Goal: Contribute content: Add original content to the website for others to see

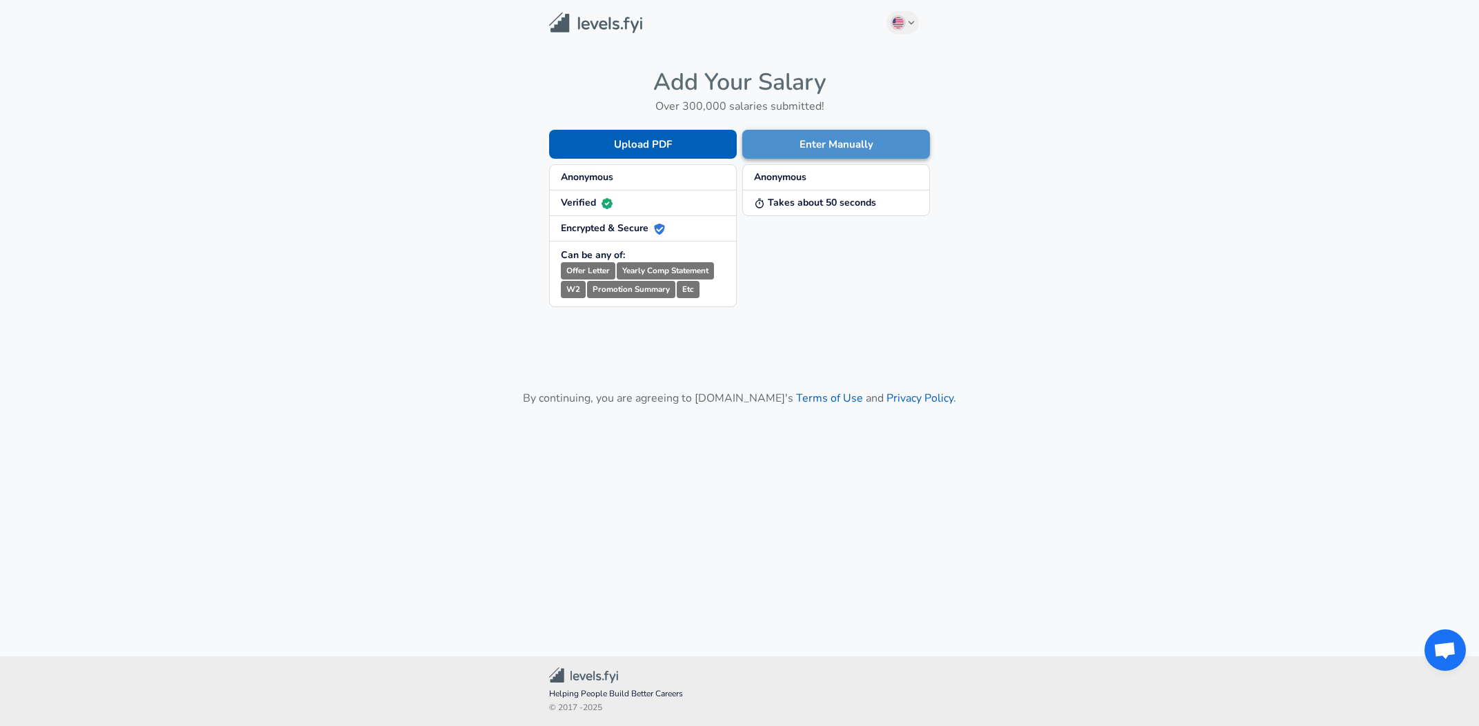
click at [858, 140] on button "Enter Manually" at bounding box center [836, 144] width 188 height 29
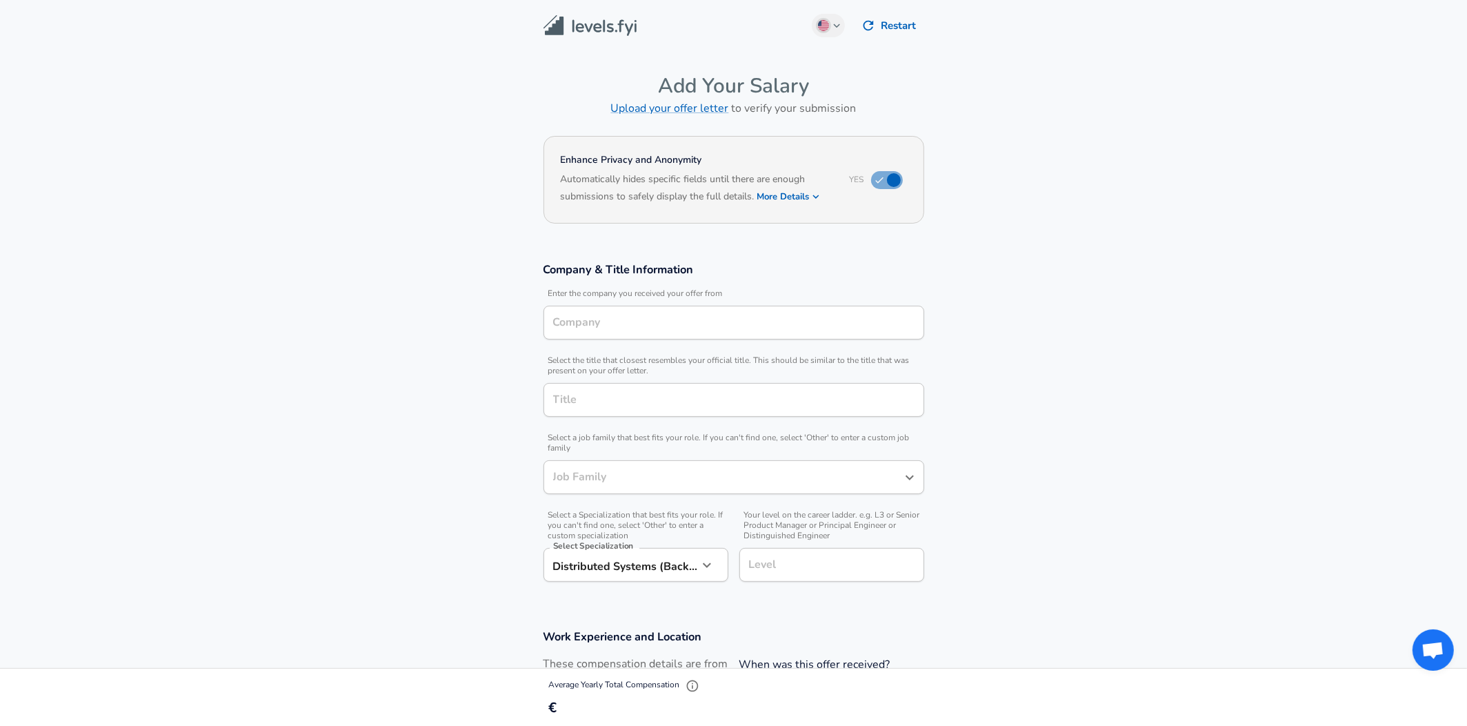
type input "Software Engineer"
type input "[GEOGRAPHIC_DATA], [GEOGRAPHIC_DATA], [GEOGRAPHIC_DATA]"
type input "Neo4j"
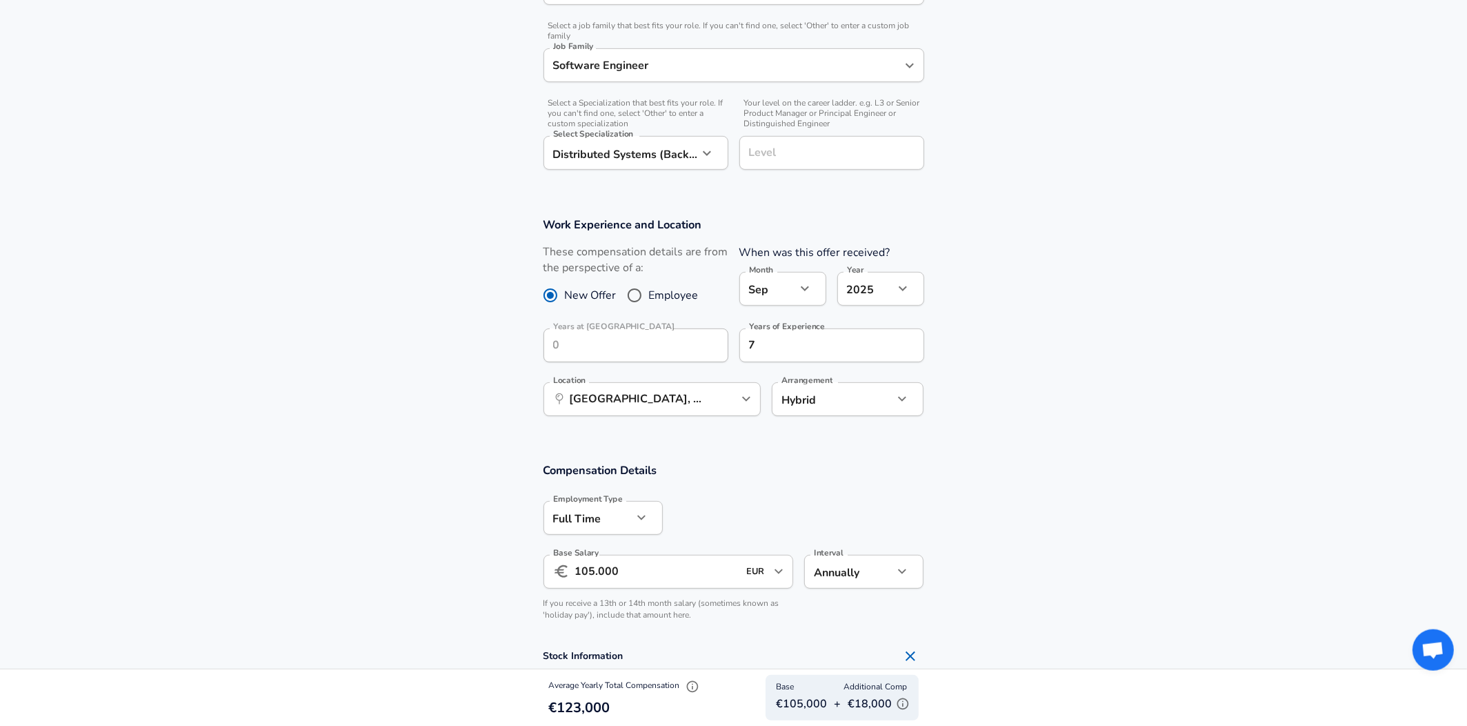
scroll to position [416, 0]
click at [652, 295] on span "Employee" at bounding box center [674, 291] width 50 height 17
click at [649, 295] on input "Employee" at bounding box center [634, 291] width 29 height 22
radio input "true"
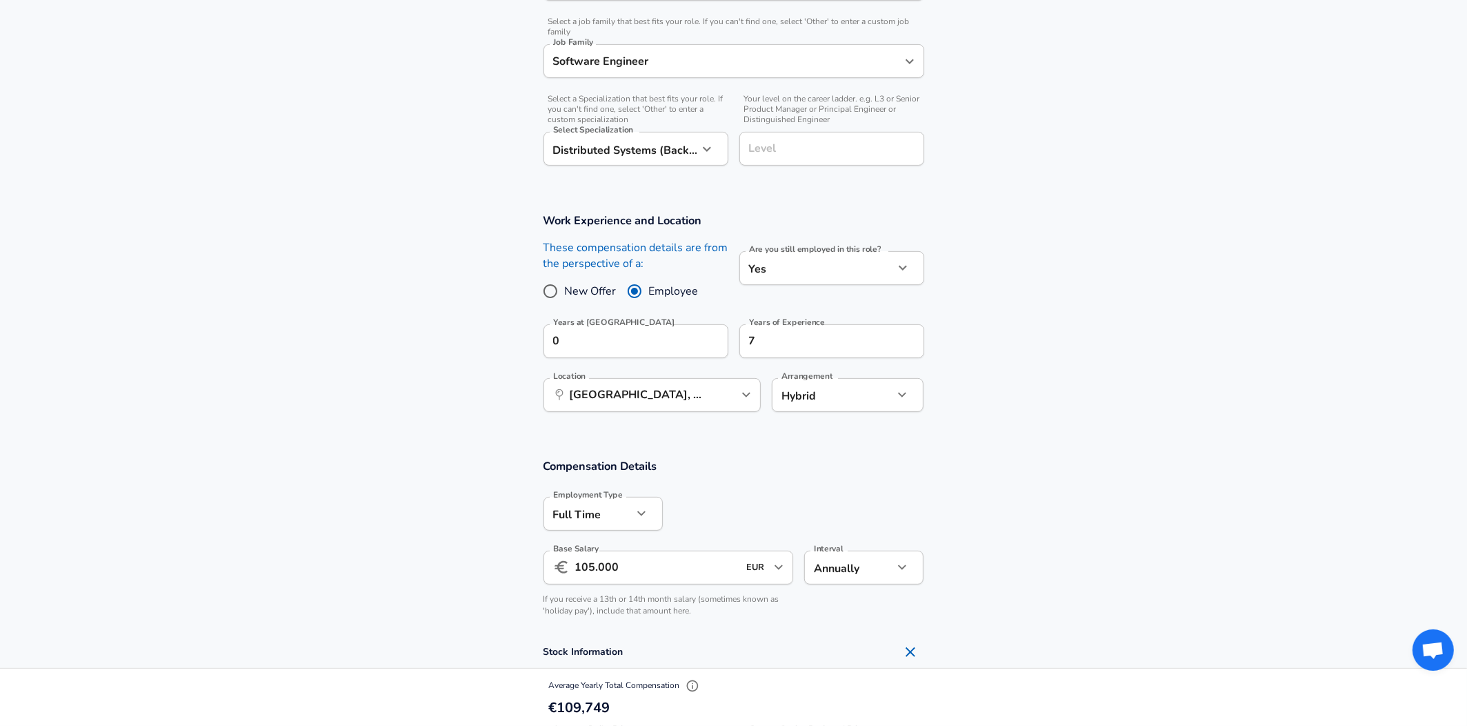
click at [563, 286] on input "New Offer" at bounding box center [550, 291] width 29 height 22
radio input "true"
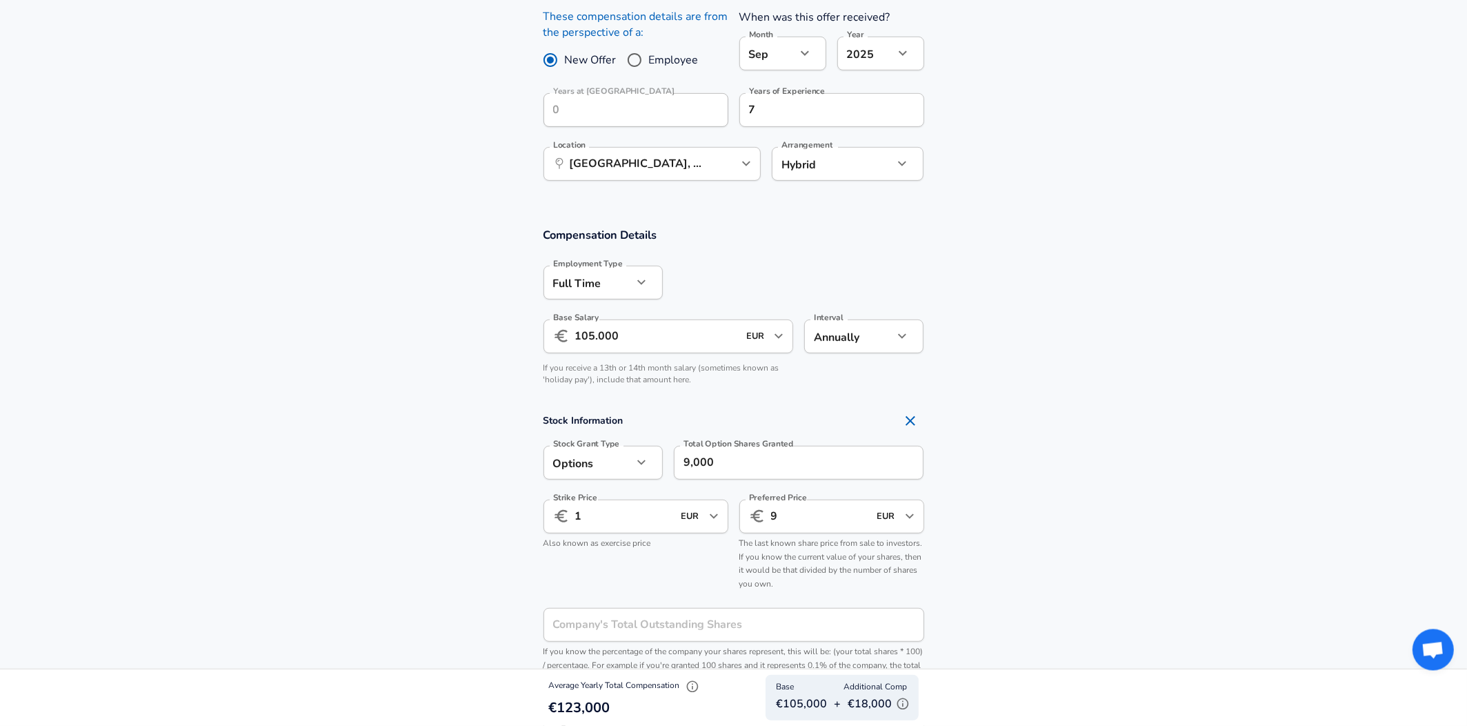
scroll to position [658, 0]
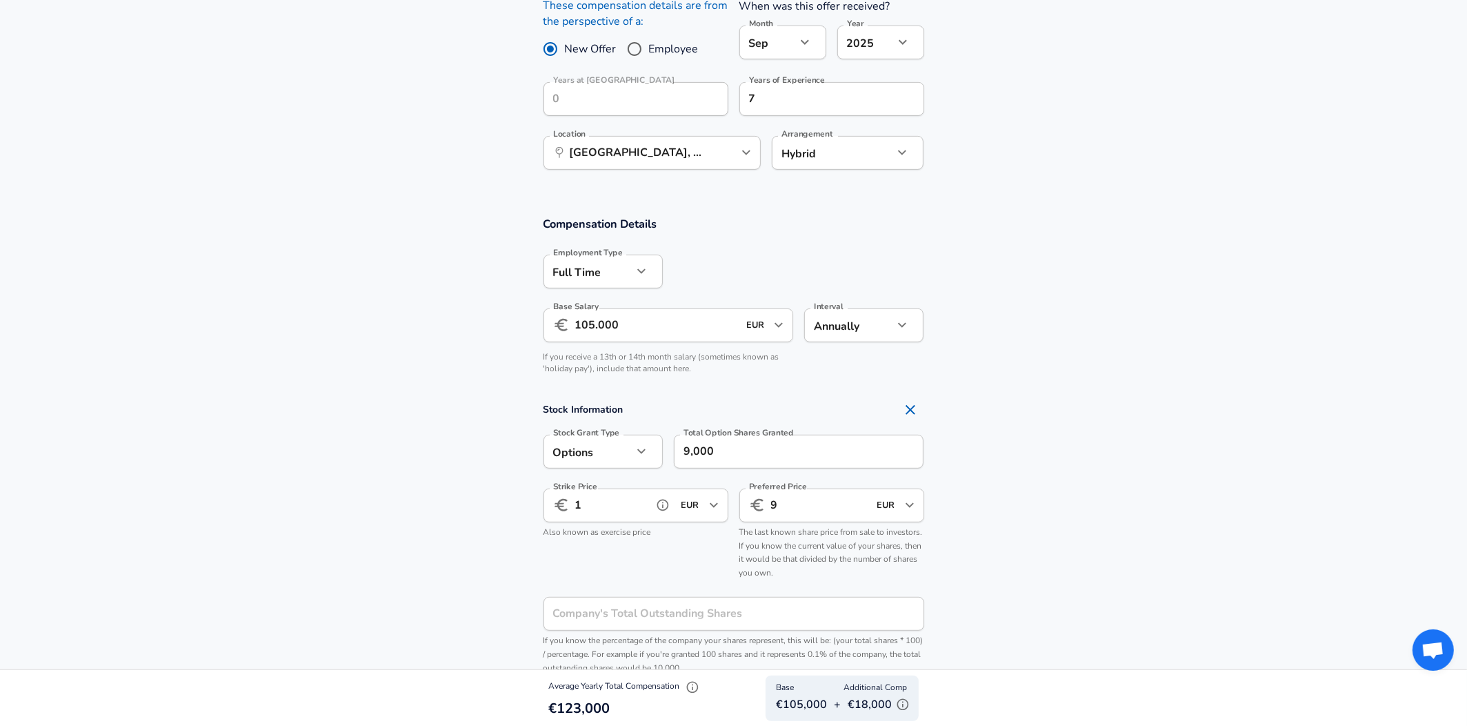
click at [593, 511] on input "1" at bounding box center [611, 505] width 72 height 34
type input "1"
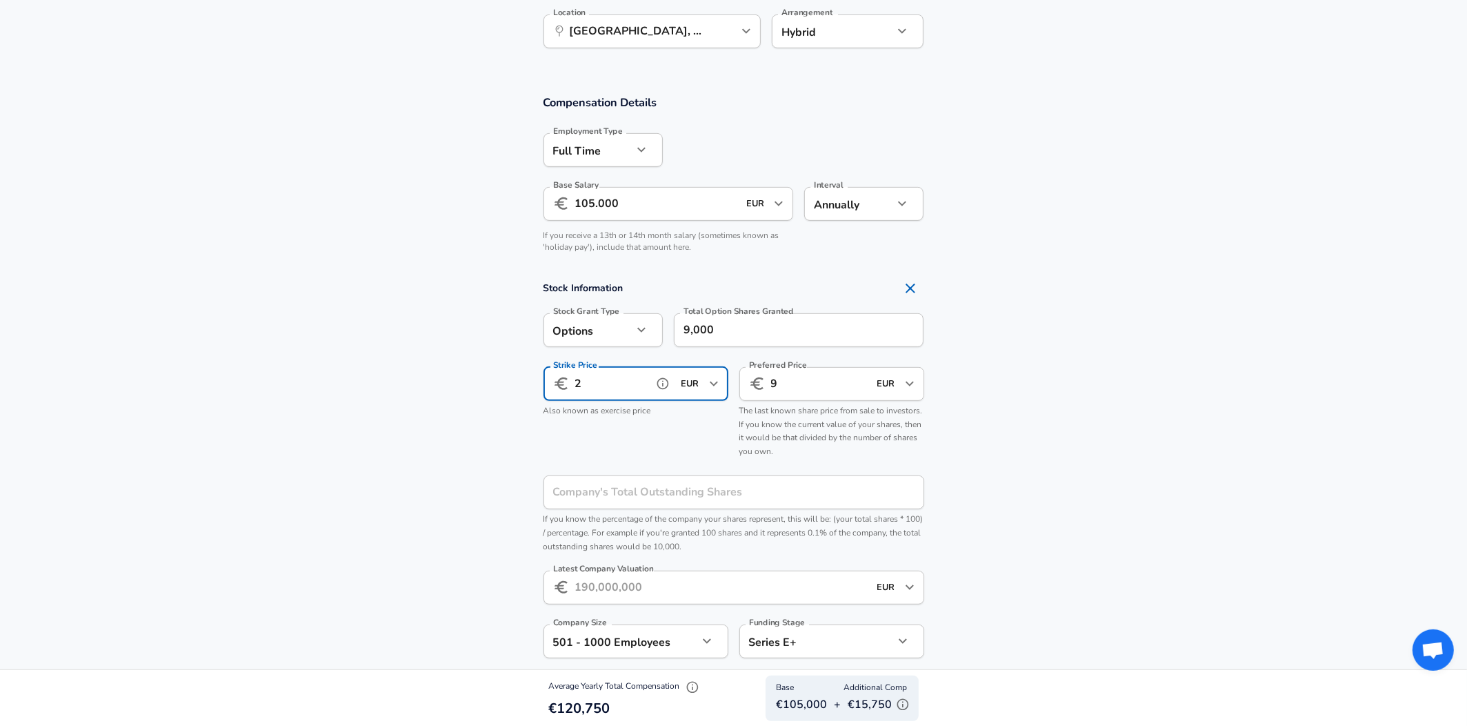
scroll to position [1005, 0]
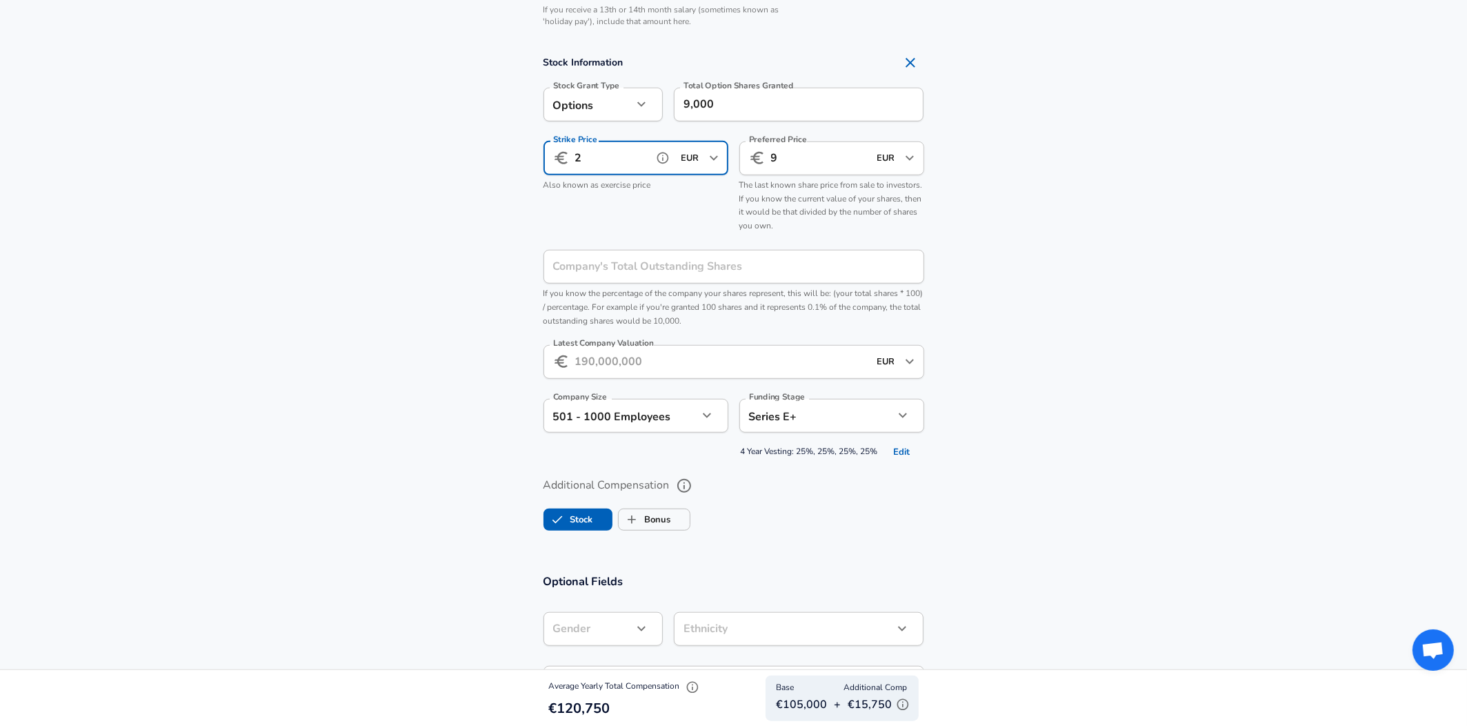
type input "2"
